Goal: Transaction & Acquisition: Purchase product/service

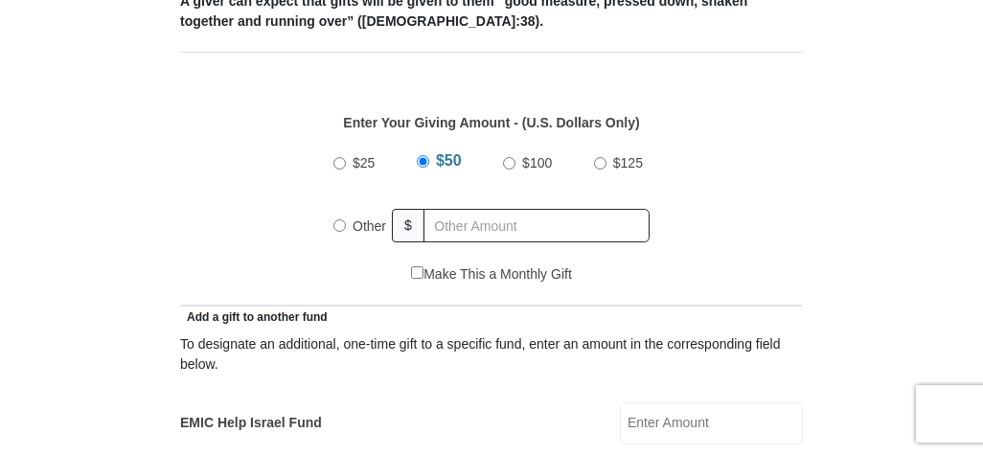
scroll to position [797, 0]
click at [337, 224] on input "Other" at bounding box center [339, 225] width 12 height 12
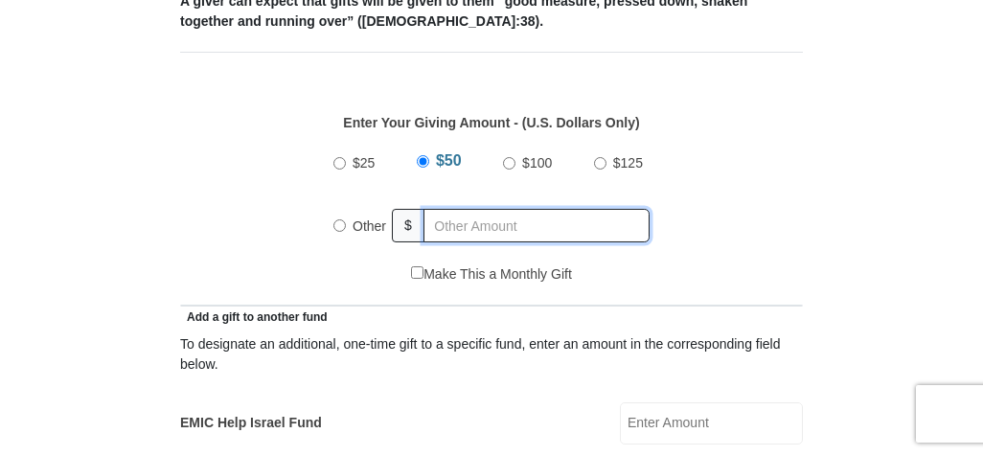
radio input "true"
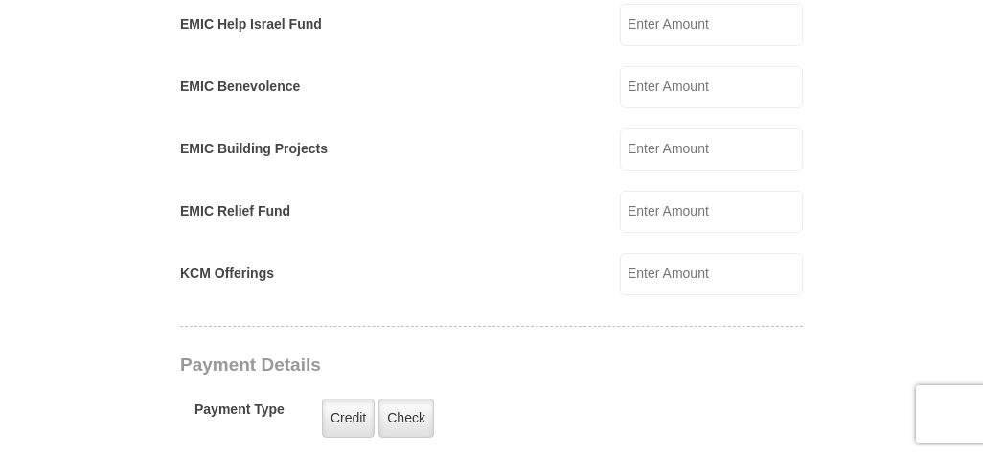
click at [690, 27] on input "EMIC Help Israel Fund" at bounding box center [711, 25] width 183 height 42
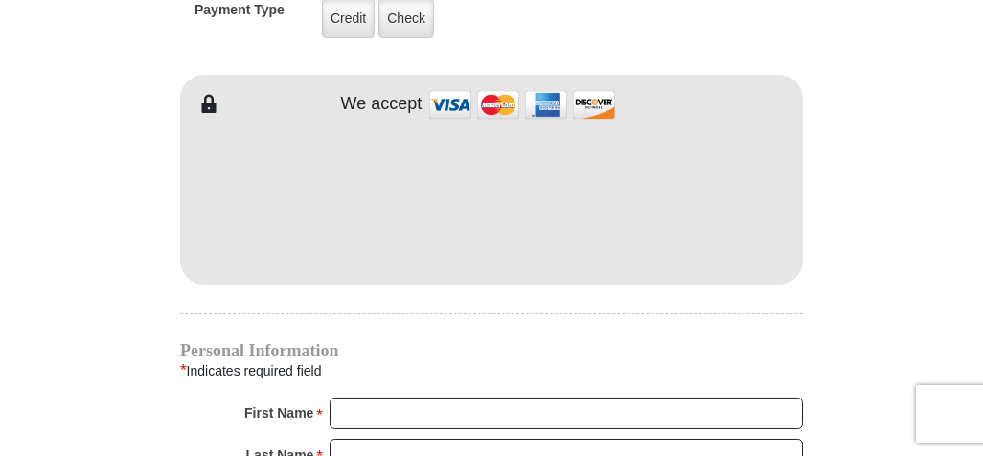
scroll to position [1992, 0]
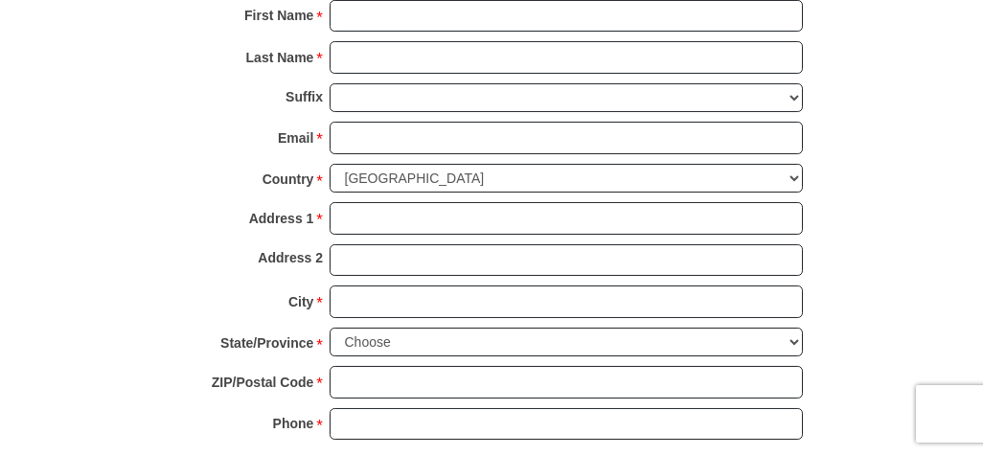
type input "30"
click at [740, 11] on input "First Name *" at bounding box center [565, 16] width 473 height 33
type input "[PERSON_NAME]"
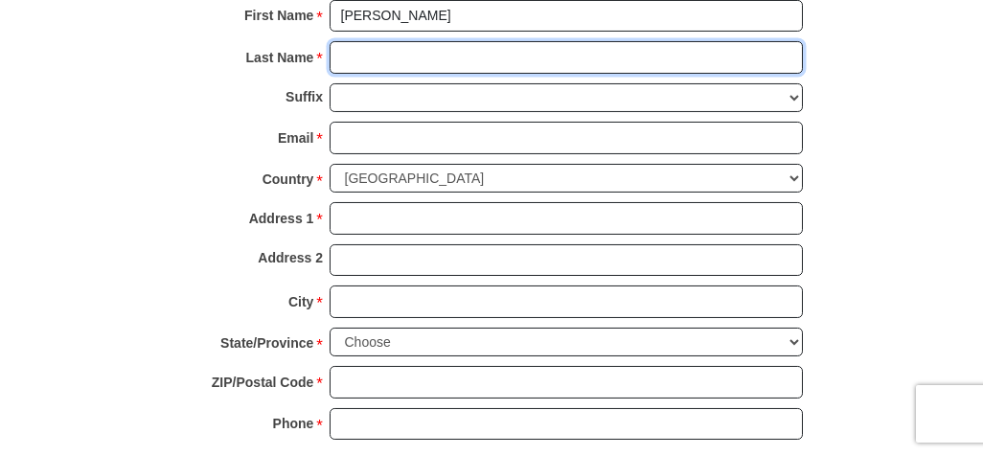
type input "[PERSON_NAME]"
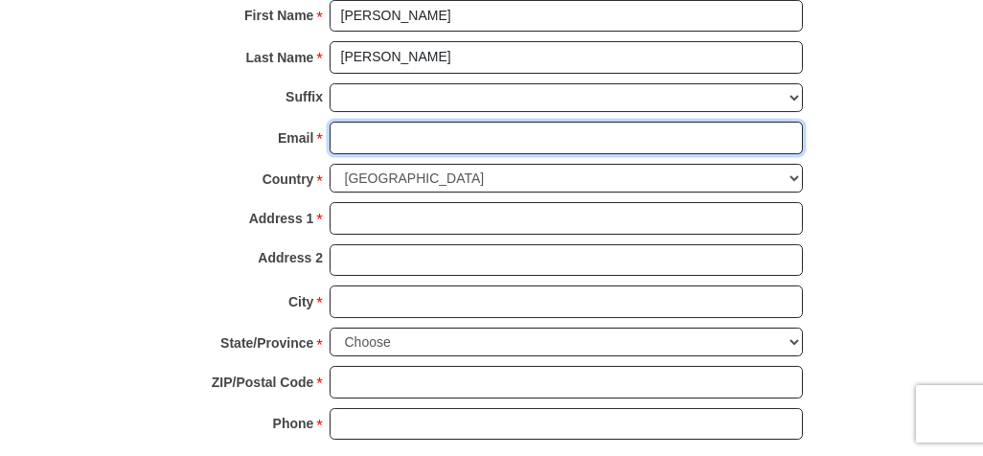
type input "[EMAIL_ADDRESS][DOMAIN_NAME]"
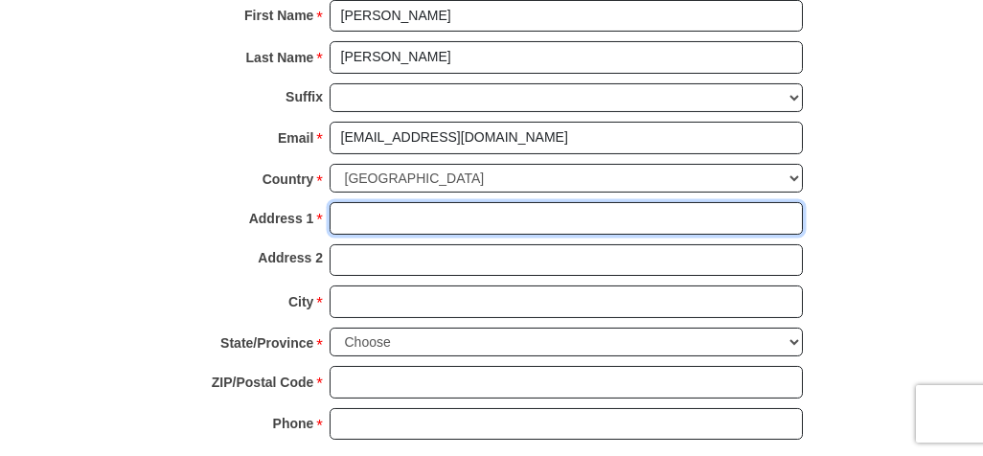
type input "1723 Pecos Cir"
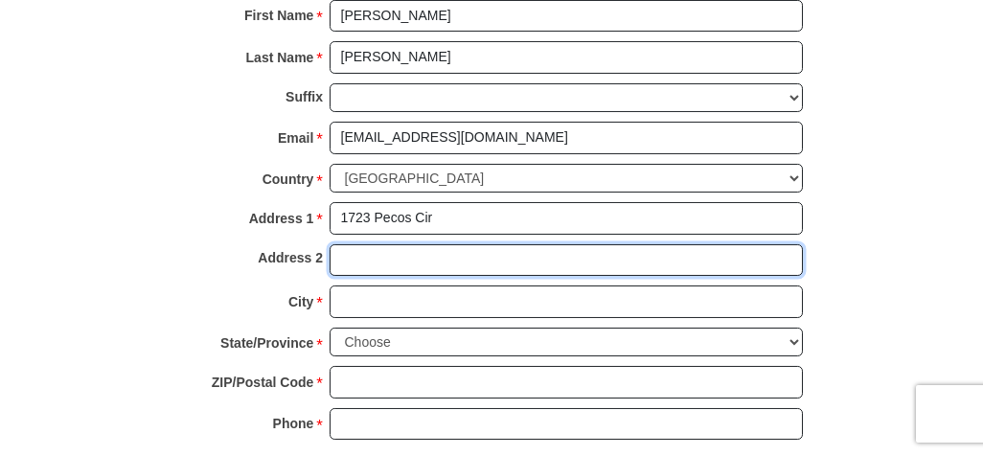
type input "Stockton"
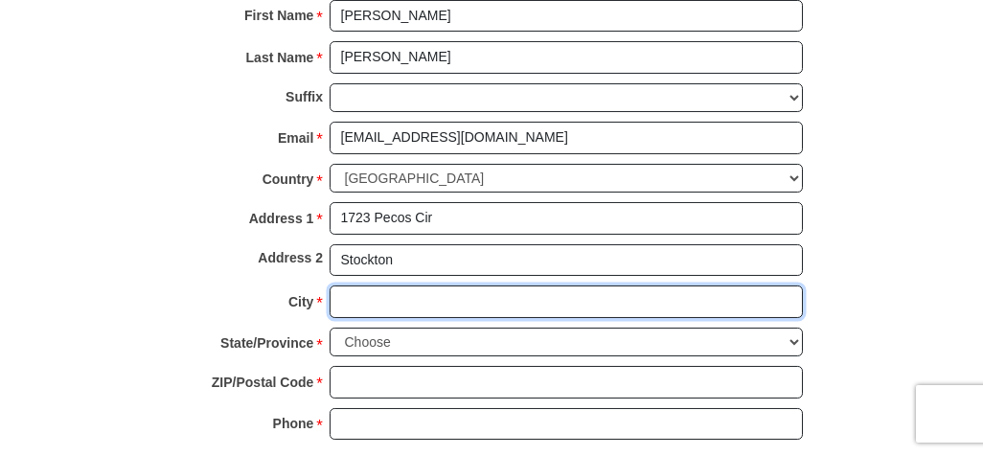
type input "Stockton"
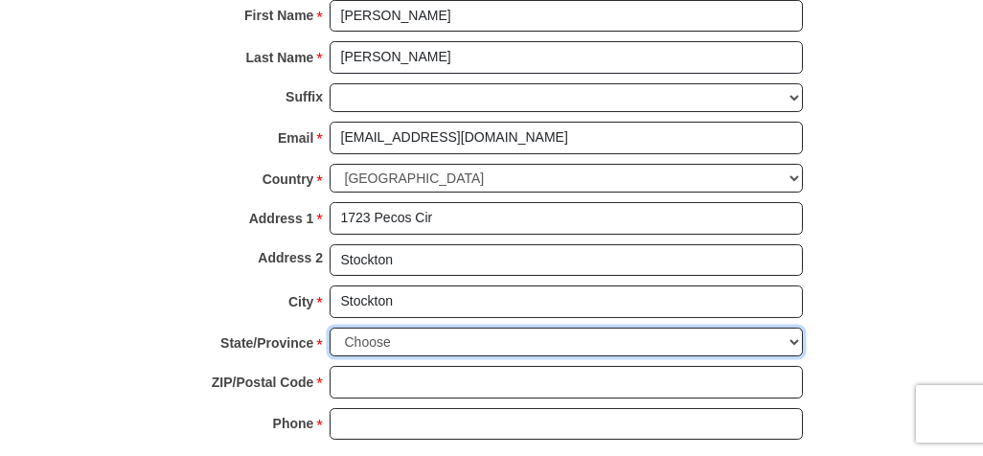
select select "CA"
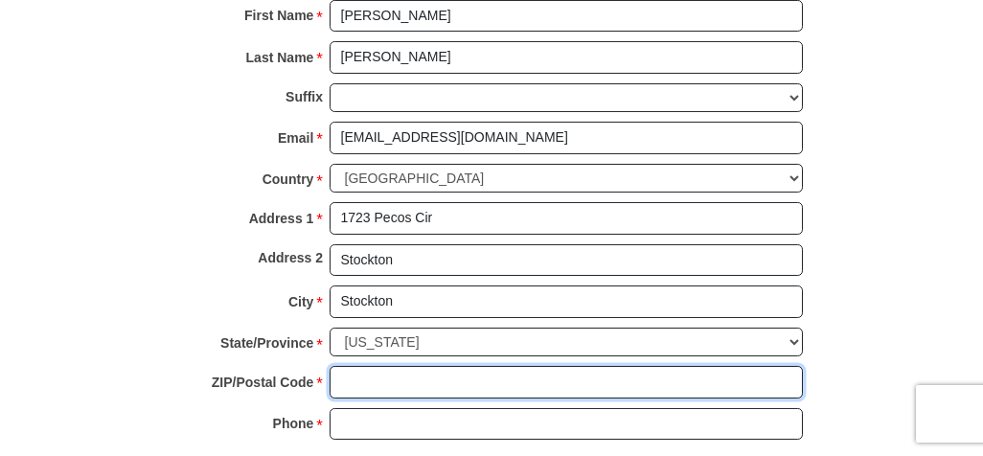
type input "95209"
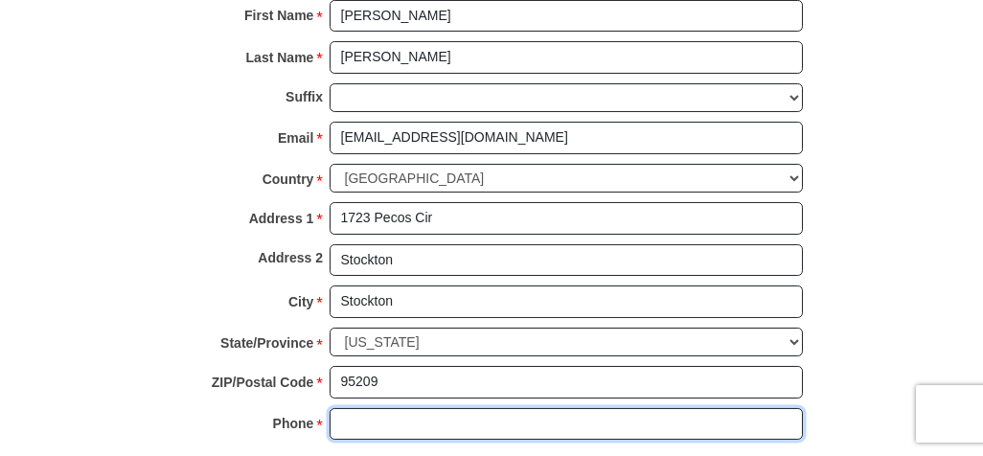
type input "2098989773"
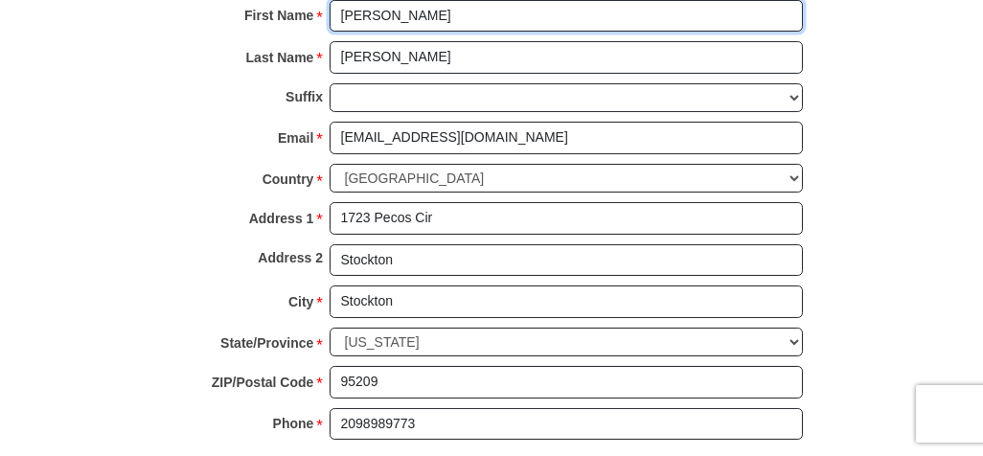
type input "[PERSON_NAME]"
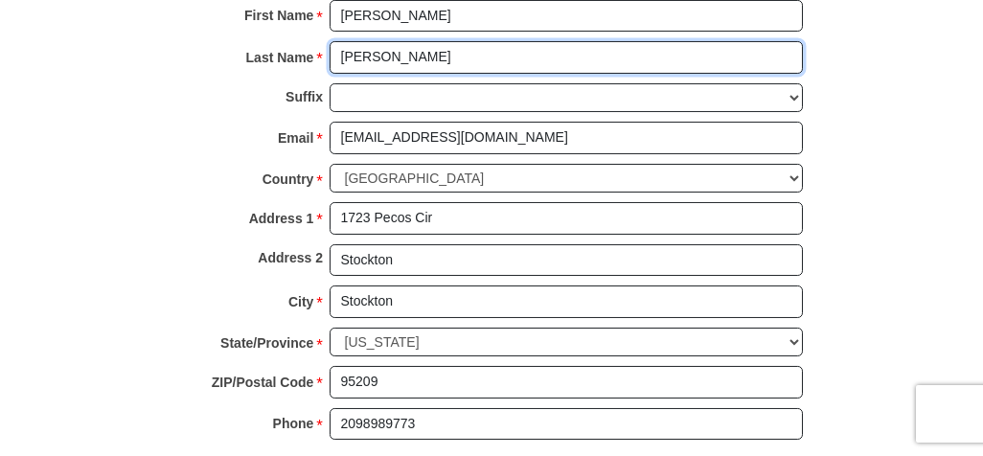
click at [712, 52] on input "[PERSON_NAME]" at bounding box center [565, 57] width 473 height 33
click at [407, 51] on input "[PERSON_NAME]" at bounding box center [565, 57] width 473 height 33
click at [412, 53] on input "[PERSON_NAME]" at bounding box center [565, 57] width 473 height 33
type input "Lal"
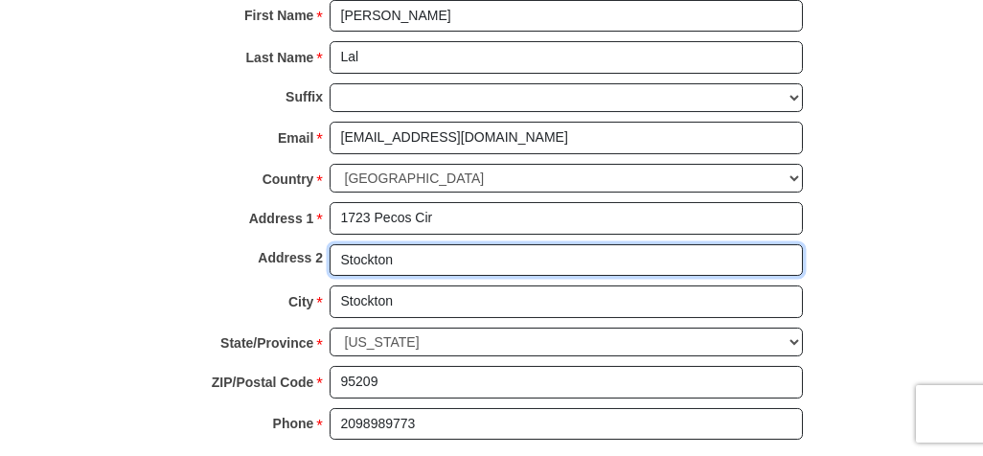
click at [408, 261] on input "Stockton" at bounding box center [565, 260] width 473 height 33
type input "S"
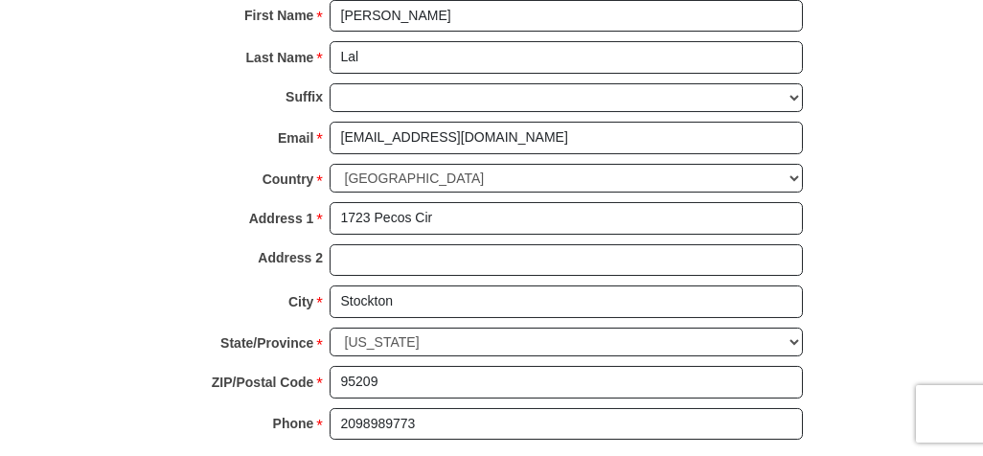
scroll to position [2391, 0]
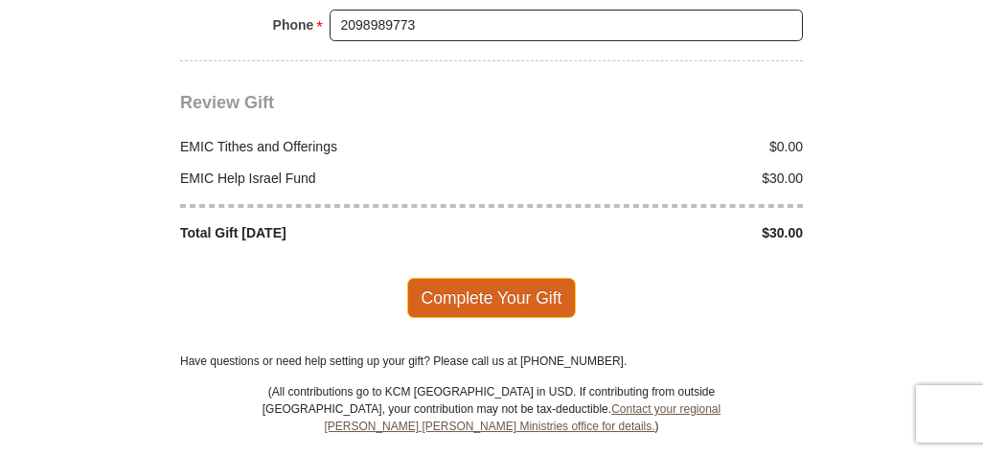
click at [544, 278] on span "Complete Your Gift" at bounding box center [492, 298] width 170 height 40
